Goal: Task Accomplishment & Management: Manage account settings

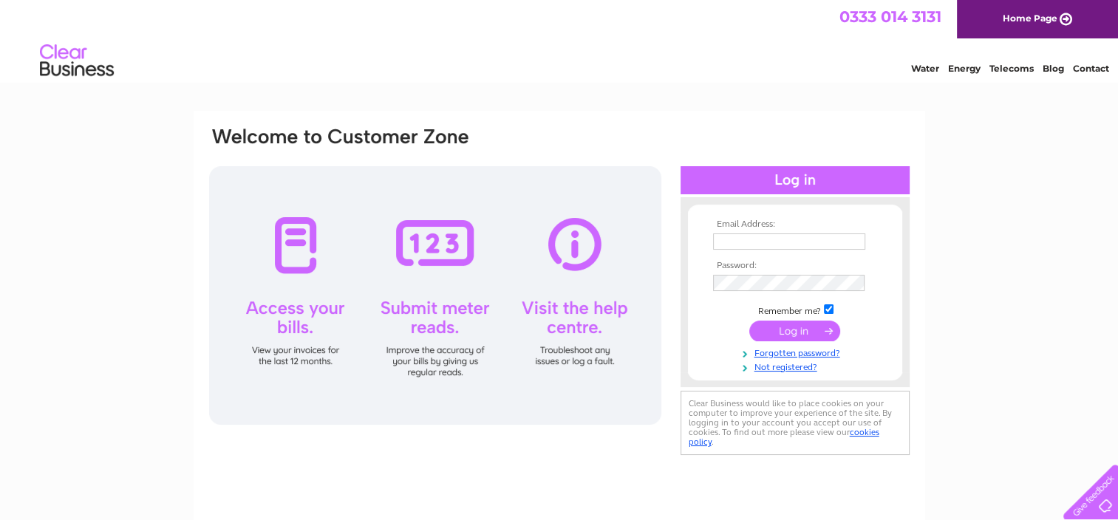
type input "[PERSON_NAME][EMAIL_ADDRESS][PERSON_NAME][DOMAIN_NAME]"
click at [805, 330] on input "submit" at bounding box center [794, 331] width 91 height 21
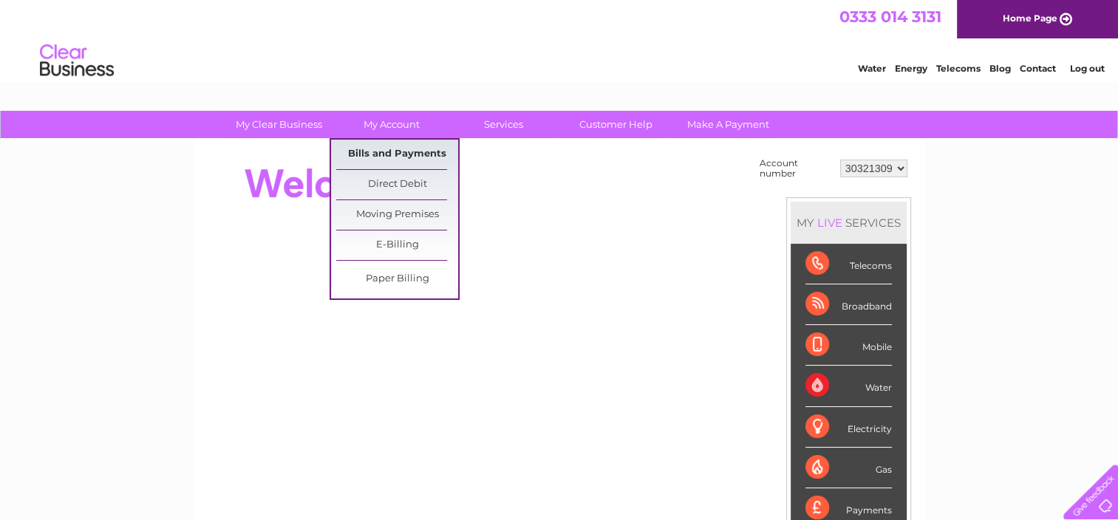
click at [395, 154] on link "Bills and Payments" at bounding box center [397, 155] width 122 height 30
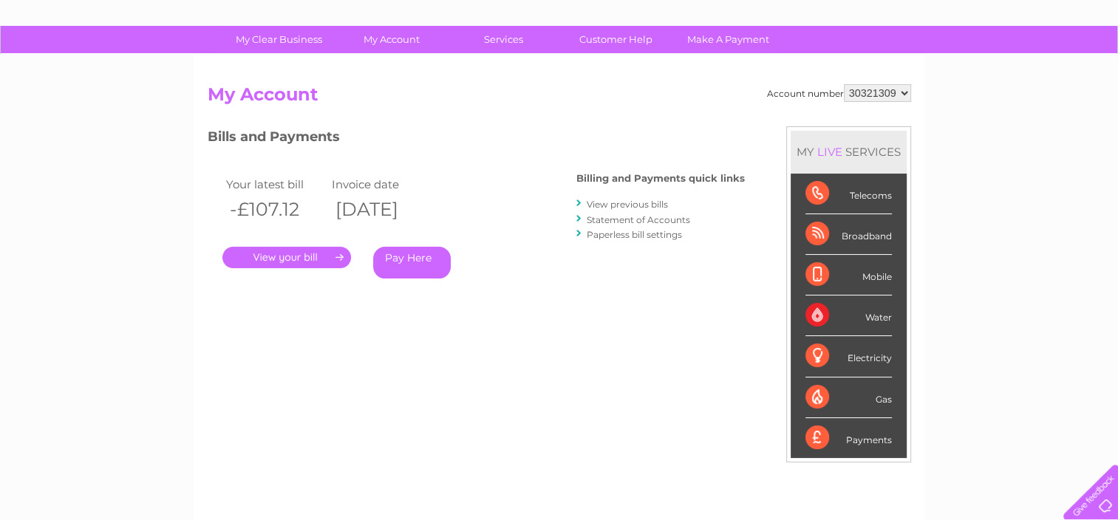
scroll to position [86, 0]
click at [322, 256] on link "." at bounding box center [286, 256] width 129 height 21
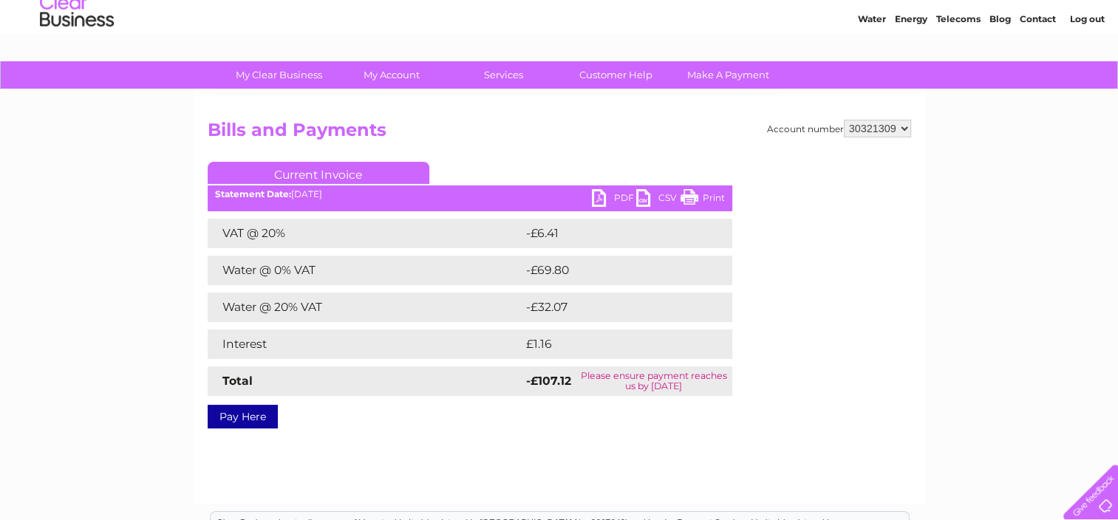
scroll to position [56, 0]
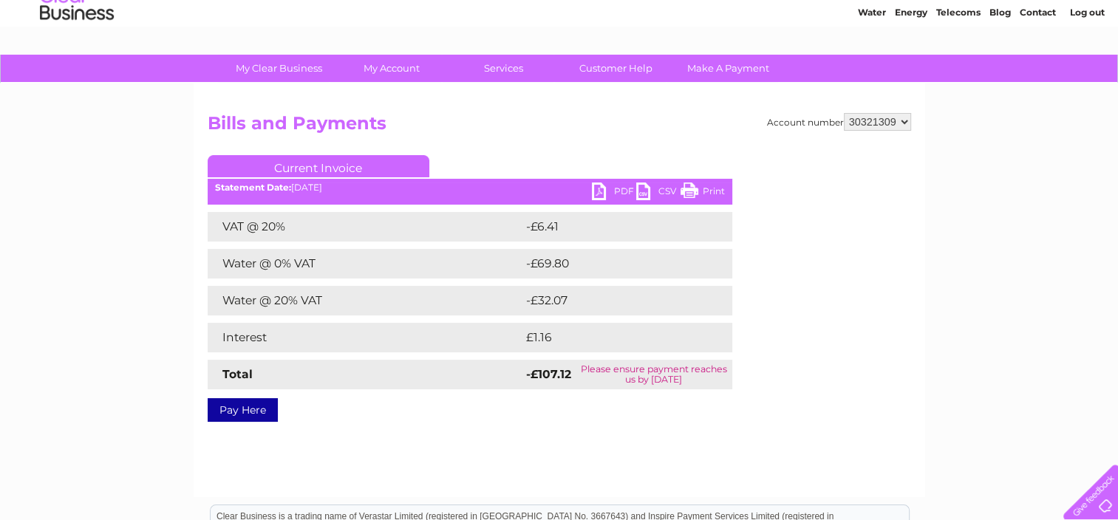
click at [617, 191] on link "PDF" at bounding box center [614, 193] width 44 height 21
